Goal: Information Seeking & Learning: Learn about a topic

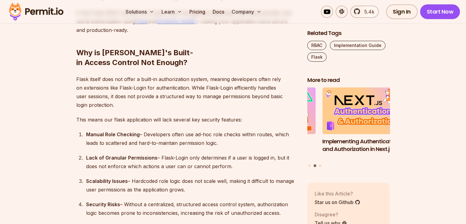
scroll to position [468, 0]
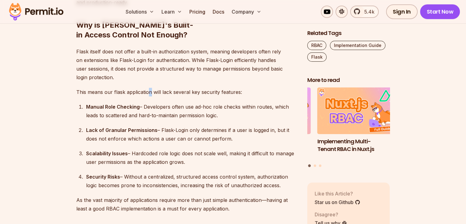
drag, startPoint x: 153, startPoint y: 88, endPoint x: 150, endPoint y: 84, distance: 5.2
click at [150, 88] on p "This means our flask application will lack several key security features:" at bounding box center [186, 92] width 221 height 9
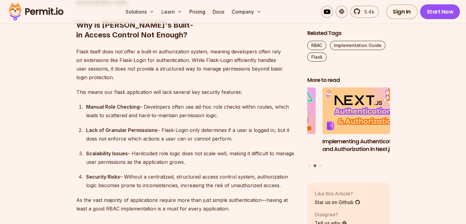
click at [164, 88] on p "This means our flask application will lack several key security features:" at bounding box center [186, 92] width 221 height 9
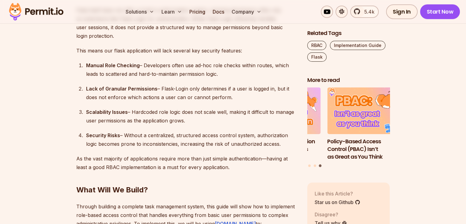
scroll to position [510, 0]
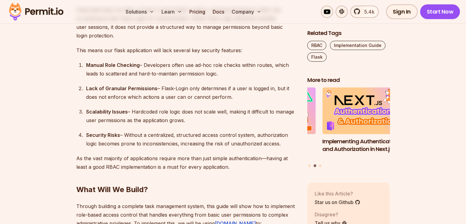
drag, startPoint x: 229, startPoint y: 88, endPoint x: 79, endPoint y: 81, distance: 150.7
click at [84, 84] on li "Lack of Granular Permissions – Flask-Login only determines if a user is logged …" at bounding box center [190, 92] width 213 height 17
copy div "Lack of Granular Permissions – Flask-Login only determines if a user is logged …"
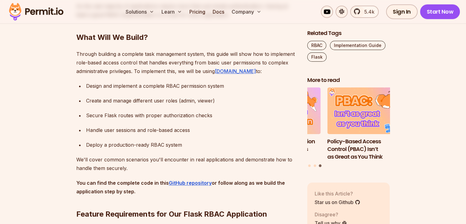
scroll to position [673, 0]
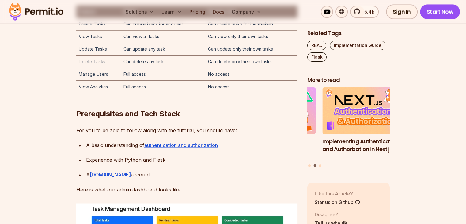
scroll to position [986, 0]
